Goal: Task Accomplishment & Management: Manage account settings

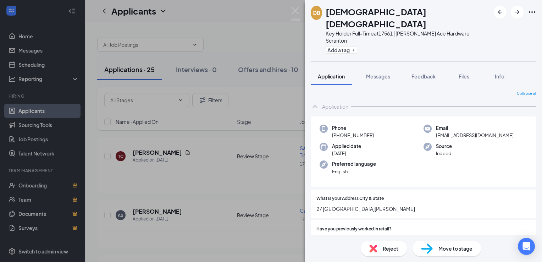
click at [324, 162] on div "Phone [PHONE_NUMBER] Email [EMAIL_ADDRESS][DOMAIN_NAME] Applied date [DATE] Sou…" at bounding box center [422, 151] width 225 height 71
click at [229, 182] on div "QB Quran [PERSON_NAME] Key Holder Full-Time at 17561 | [PERSON_NAME] Ace Hardwa…" at bounding box center [271, 131] width 542 height 262
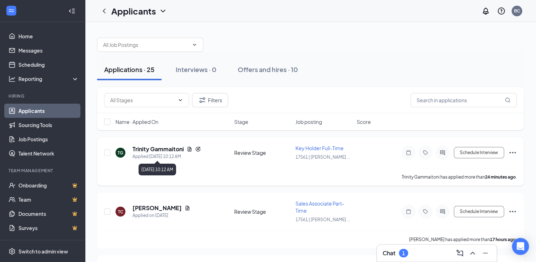
click at [177, 153] on div "Applied [DATE] 10:12 AM" at bounding box center [167, 156] width 68 height 7
click at [178, 150] on h5 "Trinity Gammaitoni" at bounding box center [158, 149] width 51 height 8
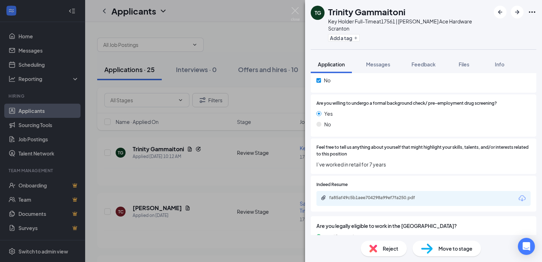
scroll to position [532, 0]
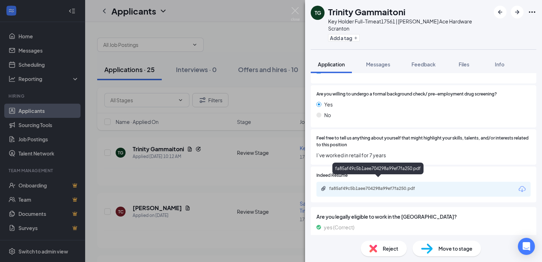
click at [349, 185] on div "fa85af49c5b1aee704298a99ef7fa250.pdf" at bounding box center [378, 188] width 99 height 6
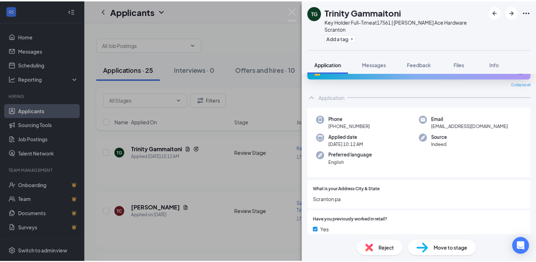
scroll to position [0, 0]
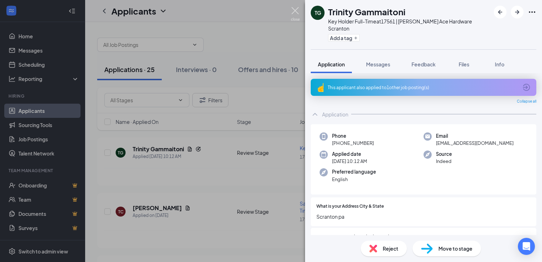
click at [296, 14] on img at bounding box center [295, 14] width 9 height 14
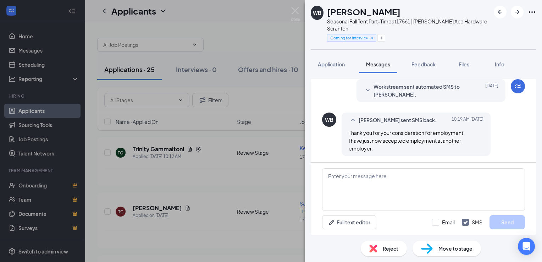
scroll to position [57, 0]
click at [373, 180] on textarea at bounding box center [423, 189] width 203 height 43
click at [335, 178] on textarea "Ok Thank you for letting me know." at bounding box center [423, 189] width 203 height 43
type textarea "Ok, Thank you for letting me know."
click at [504, 224] on button "Send" at bounding box center [506, 222] width 35 height 14
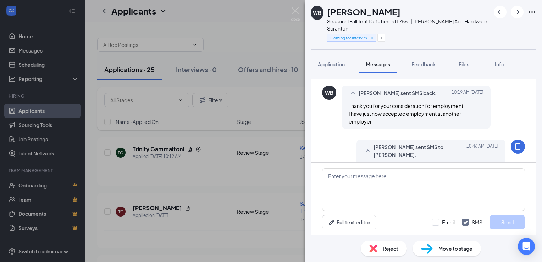
scroll to position [103, 0]
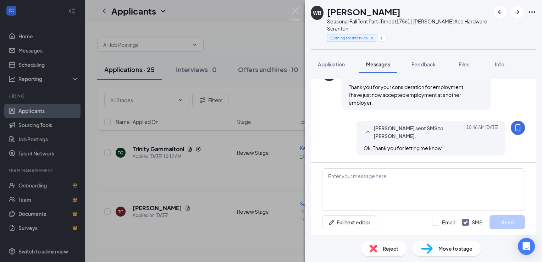
click at [384, 252] on span "Reject" at bounding box center [390, 248] width 16 height 8
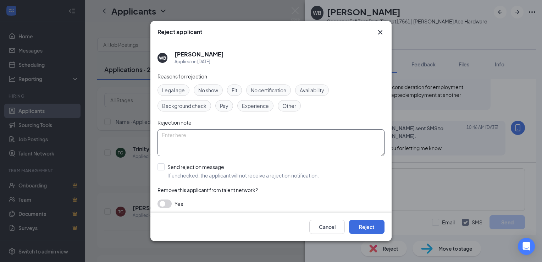
click at [194, 135] on textarea at bounding box center [270, 142] width 227 height 27
type textarea "Found another job"
drag, startPoint x: 286, startPoint y: 104, endPoint x: 324, endPoint y: 165, distance: 71.6
click at [286, 104] on span "Other" at bounding box center [289, 106] width 14 height 8
click at [362, 226] on button "Reject" at bounding box center [366, 226] width 35 height 14
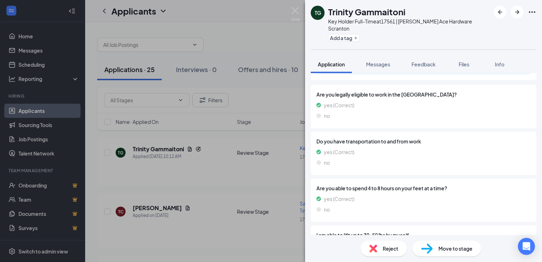
scroll to position [575, 0]
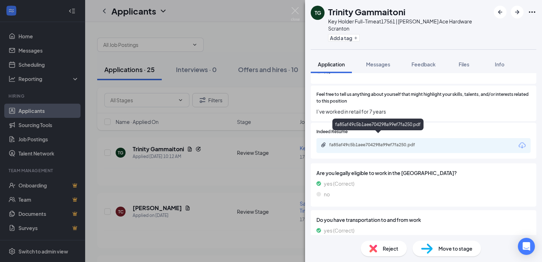
click at [376, 142] on div "fa85af49c5b1aee704298a99ef7fa250.pdf" at bounding box center [378, 145] width 99 height 6
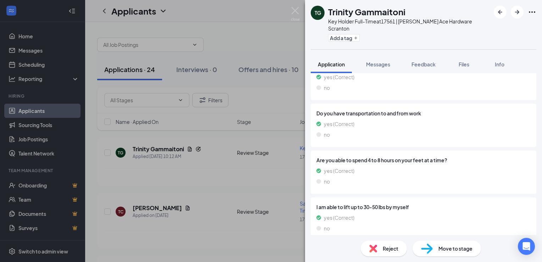
scroll to position [679, 0]
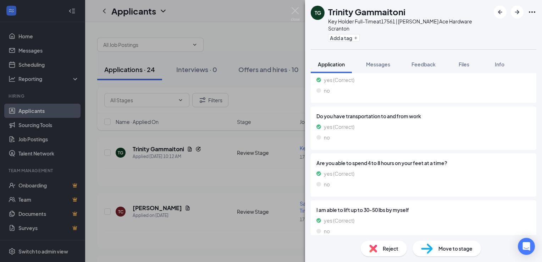
click at [387, 247] on span "Reject" at bounding box center [390, 248] width 16 height 8
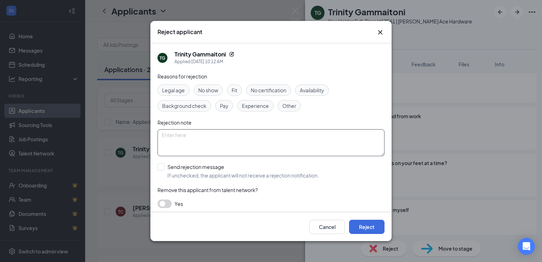
click at [274, 144] on textarea at bounding box center [270, 142] width 227 height 27
type textarea "only wants 20 to 025 hrs"
click at [381, 228] on button "Reject" at bounding box center [366, 226] width 35 height 14
